Goal: Task Accomplishment & Management: Manage account settings

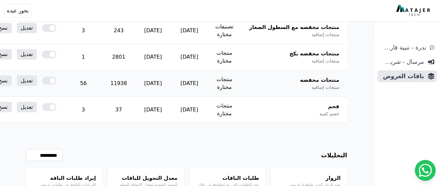
scroll to position [129, 0]
click at [37, 106] on link "تعديل" at bounding box center [27, 107] width 20 height 10
click at [37, 81] on link "تعديل" at bounding box center [27, 81] width 20 height 10
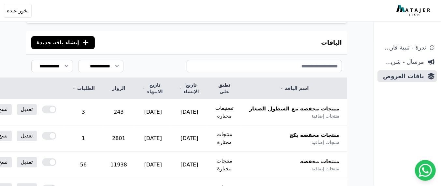
scroll to position [81, 0]
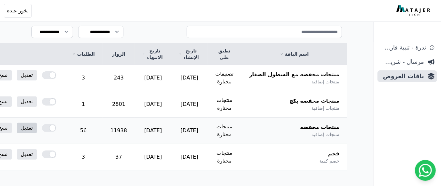
click at [37, 127] on link "تعديل" at bounding box center [27, 128] width 20 height 10
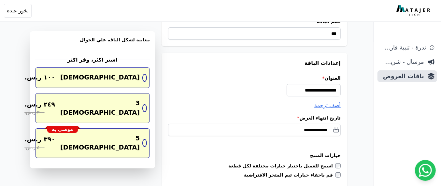
scroll to position [41, 0]
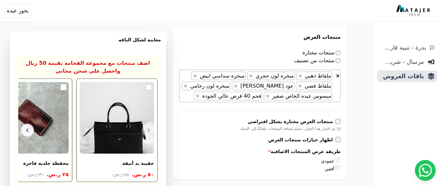
scroll to position [305, 0]
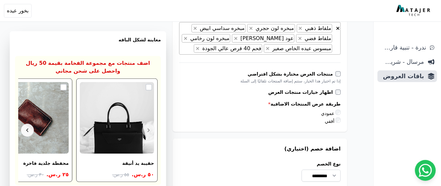
scroll to position [353, 0]
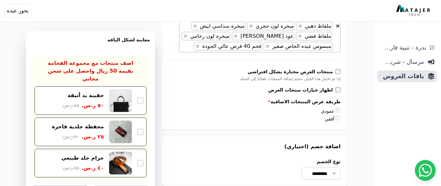
click at [364, 126] on div "**********" at bounding box center [186, 92] width 373 height 836
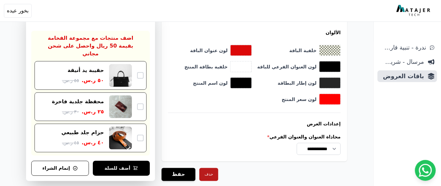
scroll to position [686, 0]
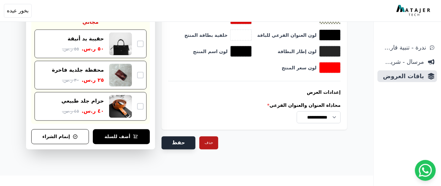
click at [173, 141] on button "حفظ" at bounding box center [178, 142] width 34 height 13
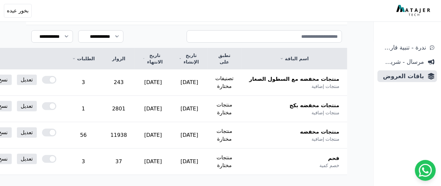
scroll to position [95, 0]
